Goal: Check status

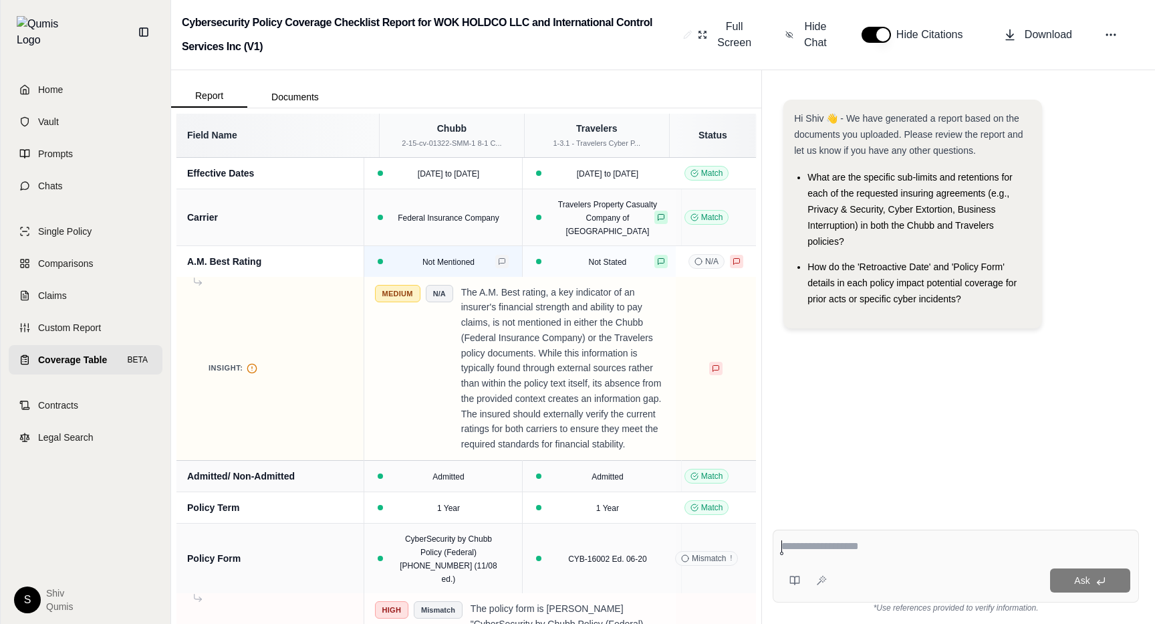
click at [508, 258] on button at bounding box center [501, 261] width 13 height 13
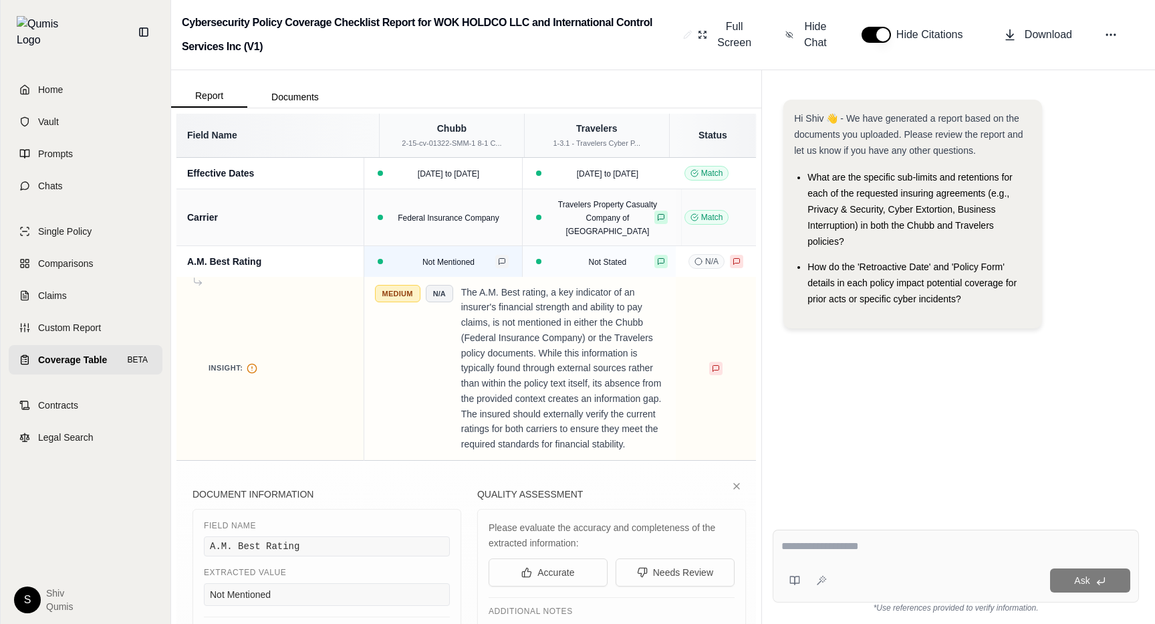
click at [506, 258] on icon at bounding box center [502, 261] width 8 height 8
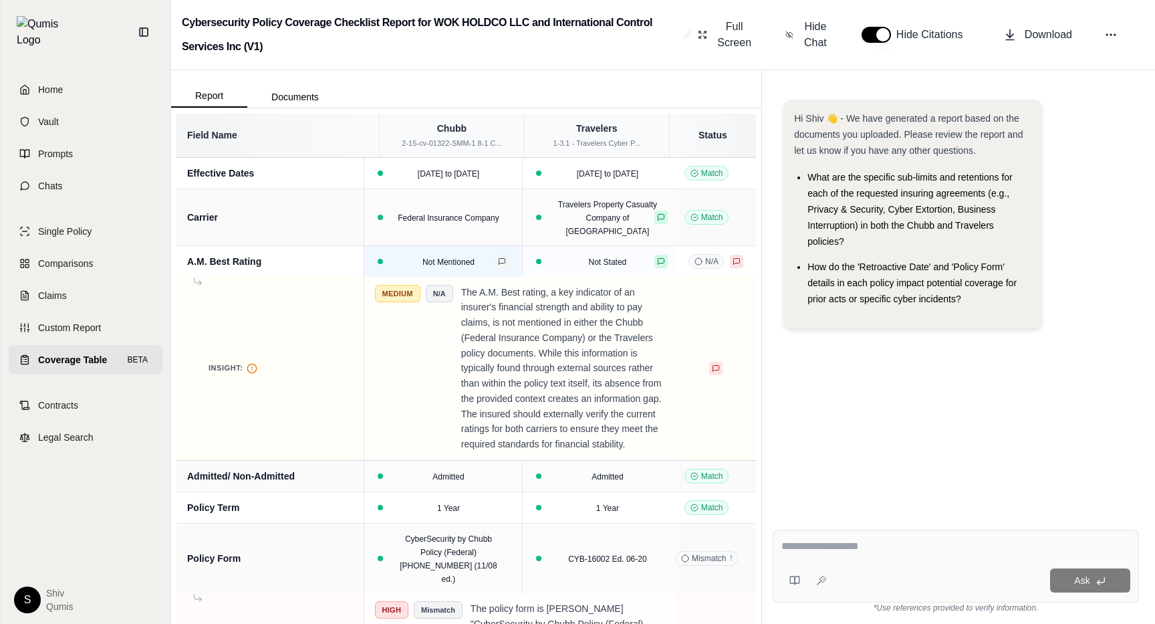
click at [506, 258] on icon at bounding box center [502, 261] width 6 height 6
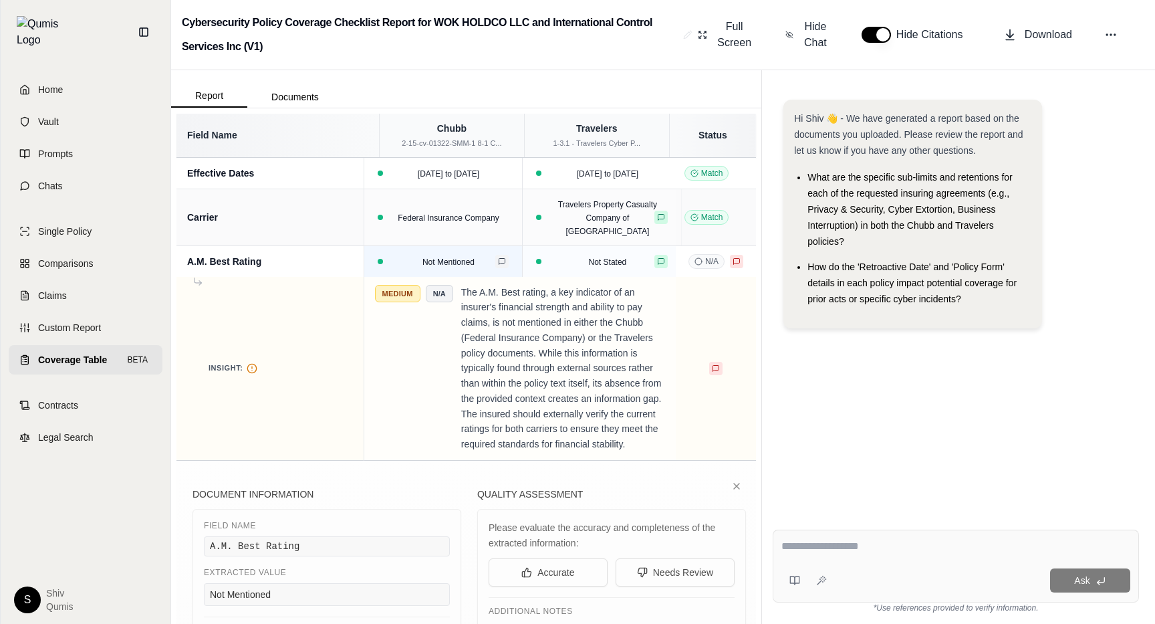
click at [504, 261] on icon at bounding box center [502, 261] width 8 height 8
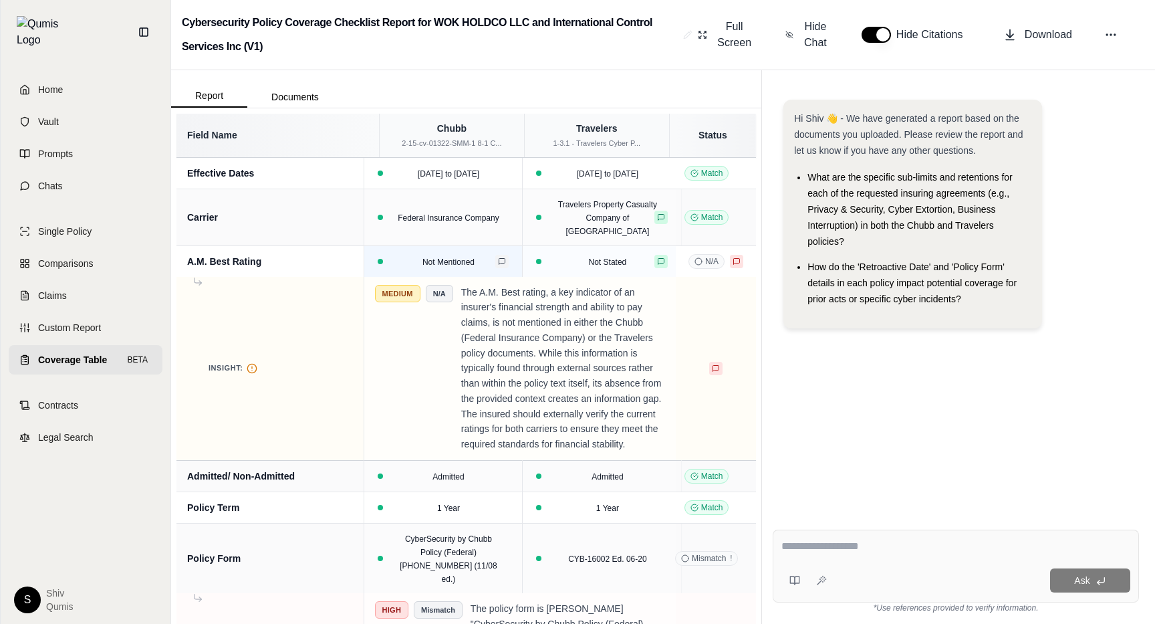
click at [502, 261] on icon at bounding box center [502, 261] width 8 height 8
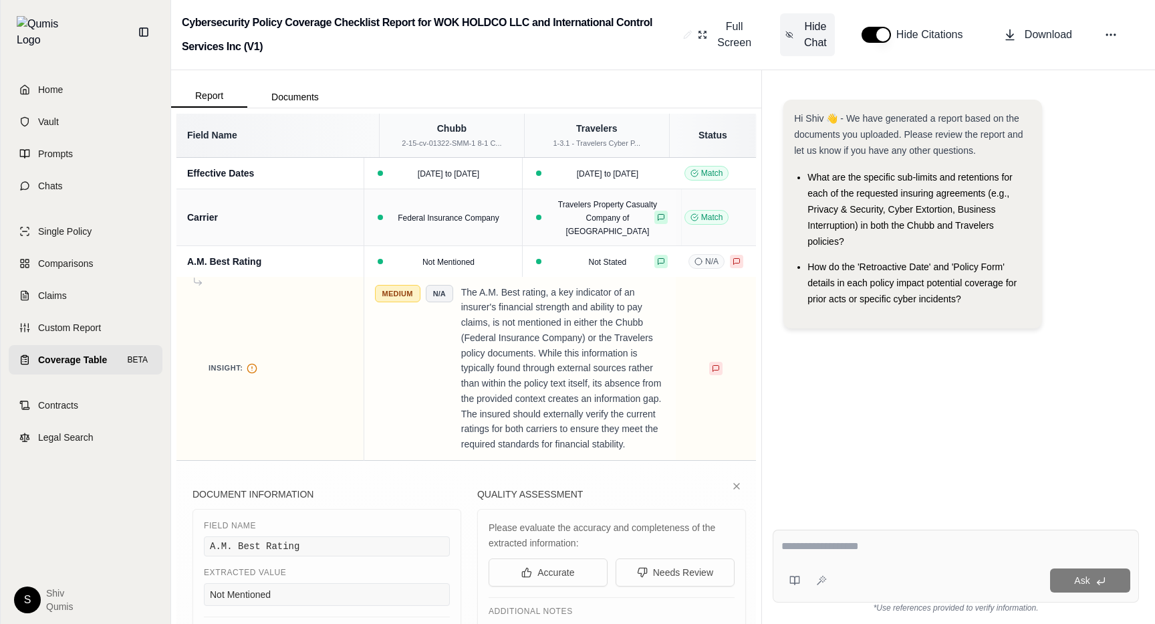
click at [818, 31] on span "Hide Chat" at bounding box center [816, 35] width 28 height 32
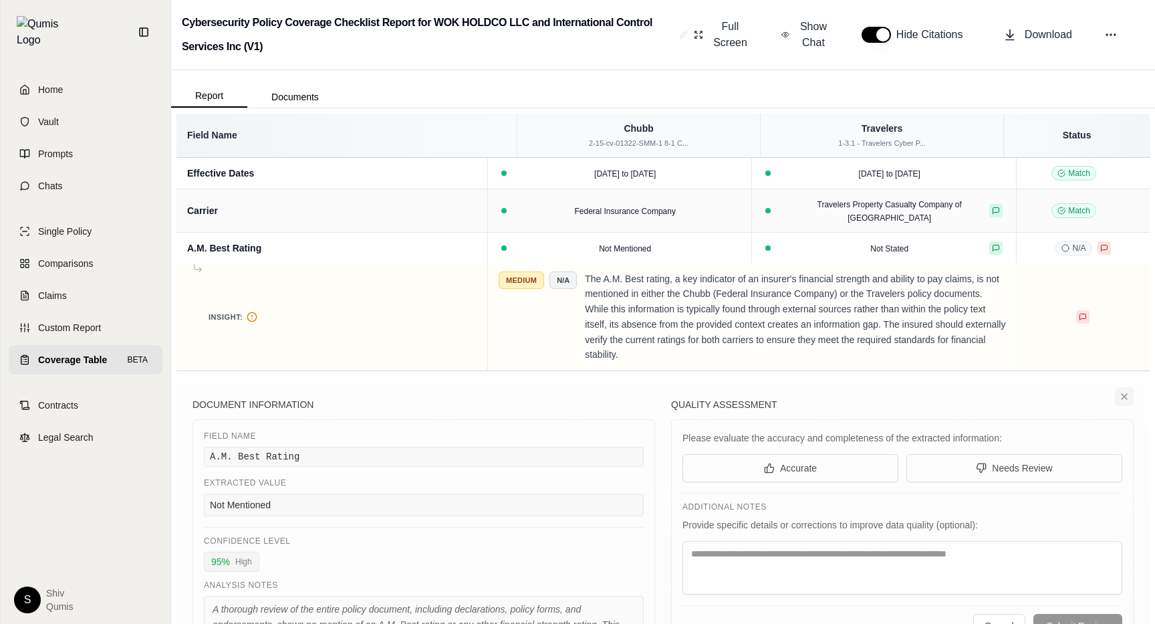
click at [1125, 391] on icon at bounding box center [1124, 396] width 11 height 11
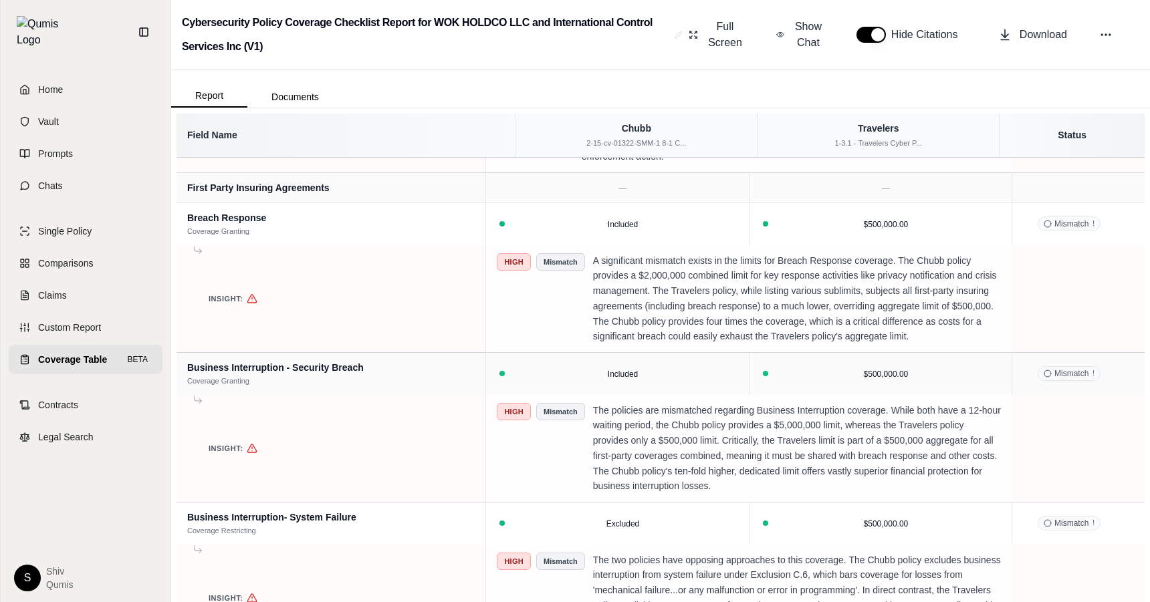
scroll to position [1745, 0]
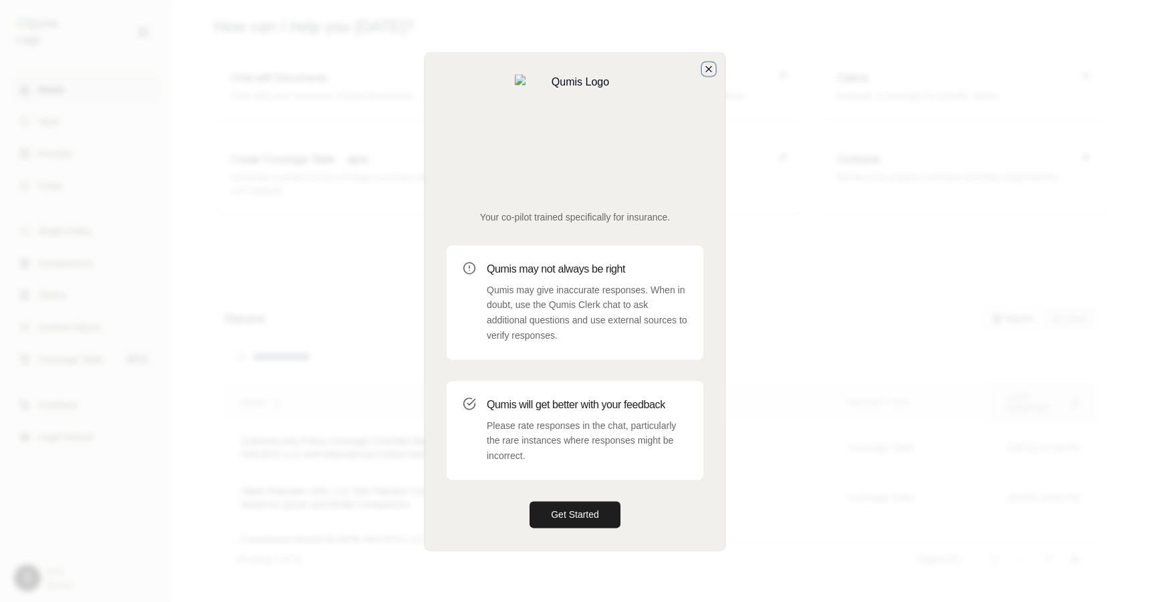
click at [703, 74] on icon "button" at bounding box center [708, 69] width 11 height 11
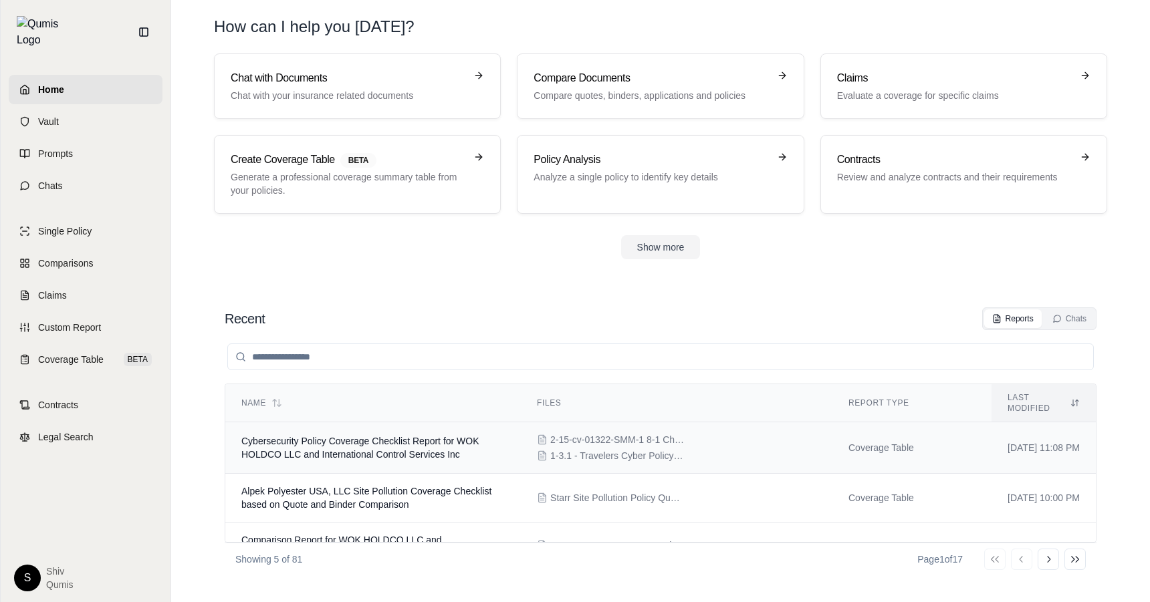
click at [401, 443] on span "Cybersecurity Policy Coverage Checklist Report for WOK HOLDCO LLC and Internati…" at bounding box center [360, 448] width 238 height 24
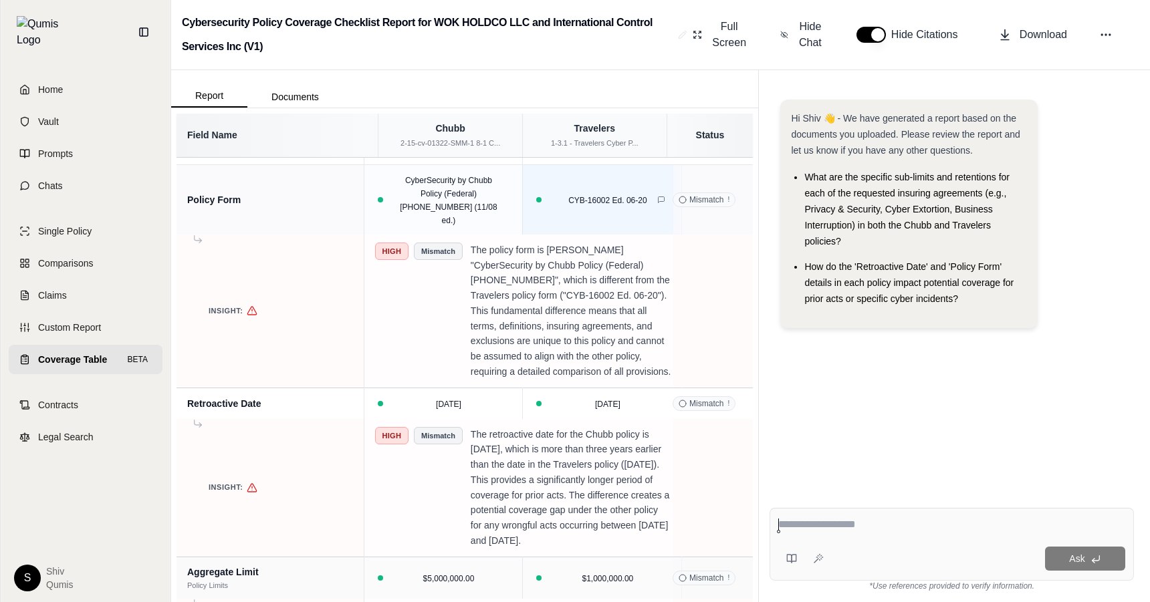
scroll to position [362, 0]
